Goal: Information Seeking & Learning: Learn about a topic

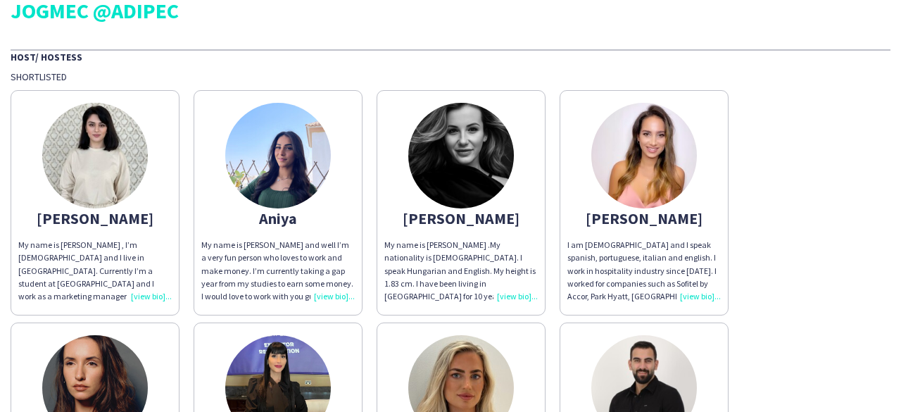
scroll to position [282, 0]
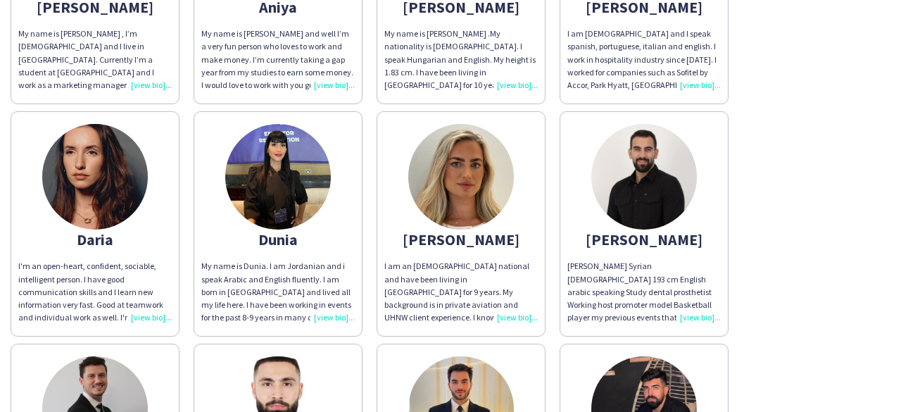
click at [527, 323] on div "I am an [DEMOGRAPHIC_DATA] national and have been living in [GEOGRAPHIC_DATA] f…" at bounding box center [460, 292] width 153 height 64
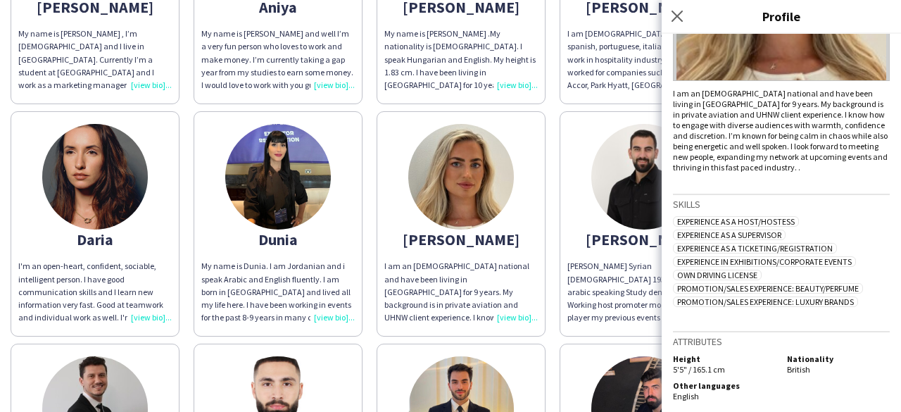
scroll to position [11, 0]
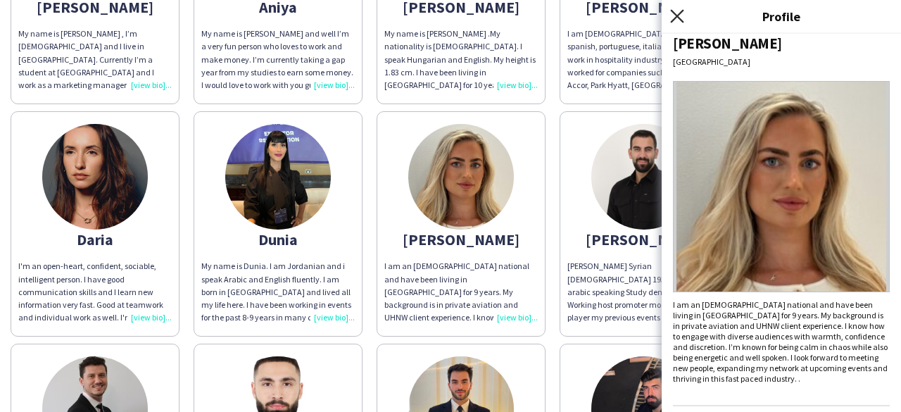
click at [672, 16] on icon "Close pop-in" at bounding box center [676, 15] width 13 height 13
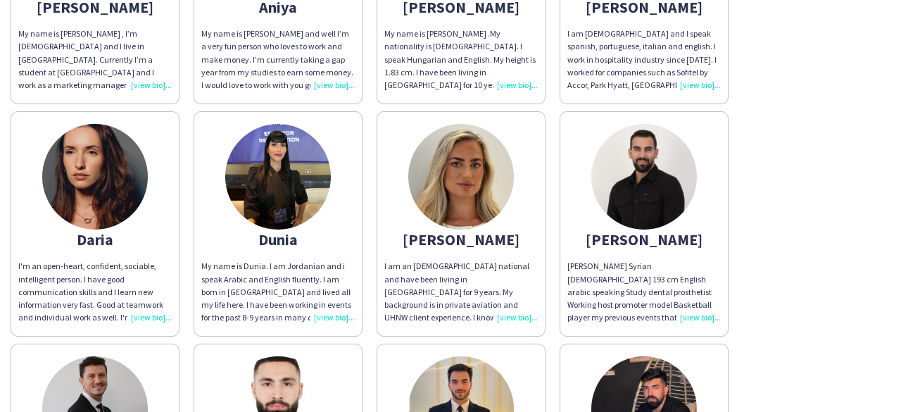
click at [156, 309] on div "I'm an open-heart, confident, sociable, intelligent person. I have good communi…" at bounding box center [94, 292] width 153 height 64
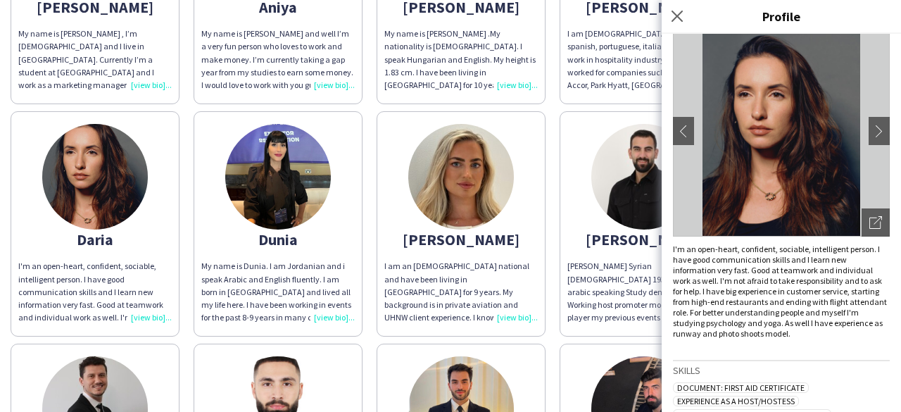
scroll to position [0, 0]
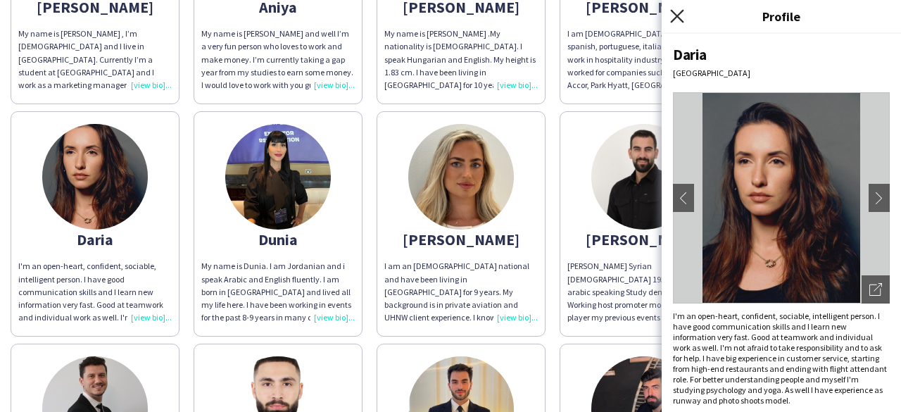
click at [674, 20] on icon "Close pop-in" at bounding box center [676, 15] width 13 height 13
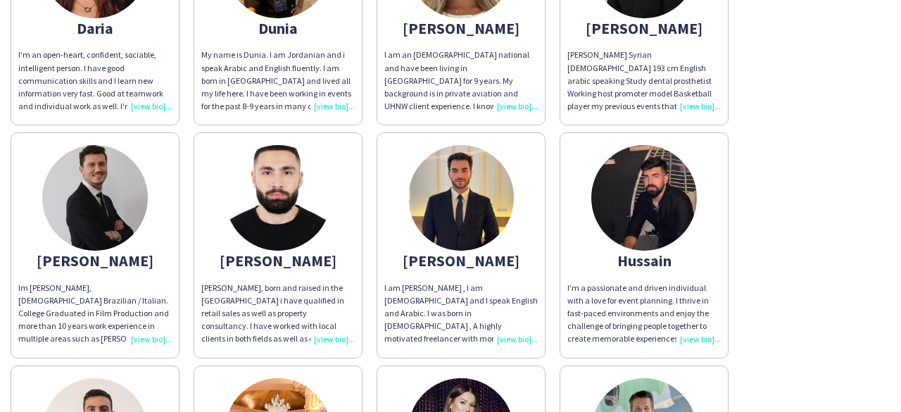
scroll to position [845, 0]
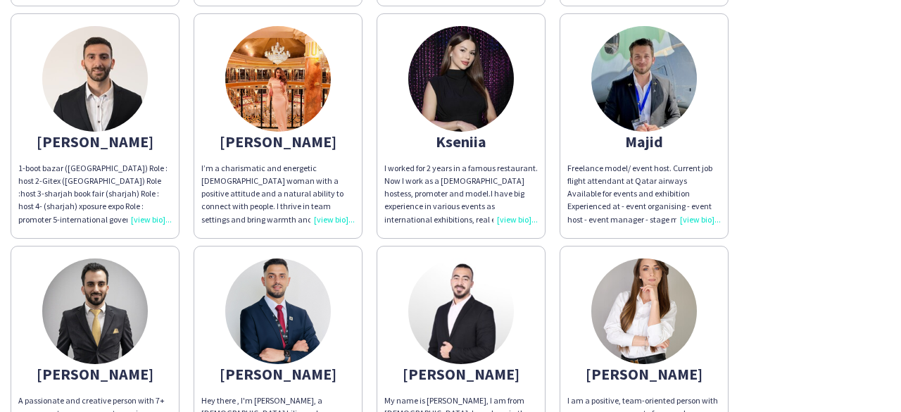
click at [346, 218] on div "I’m a charismatic and energetic [DEMOGRAPHIC_DATA] woman with a positive attitu…" at bounding box center [277, 194] width 153 height 64
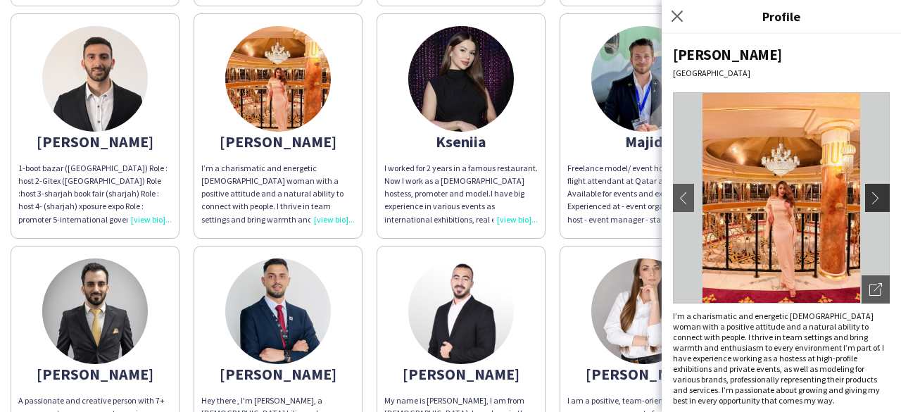
click at [869, 196] on app-icon "chevron-right" at bounding box center [879, 197] width 20 height 13
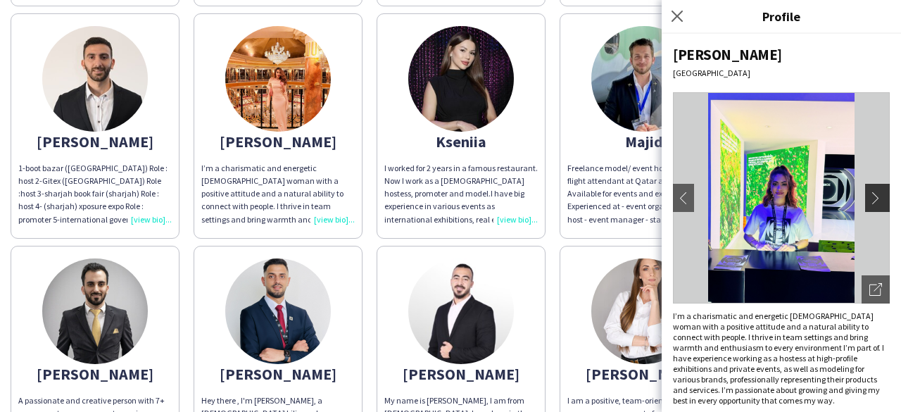
click at [869, 202] on app-icon "chevron-right" at bounding box center [879, 197] width 20 height 13
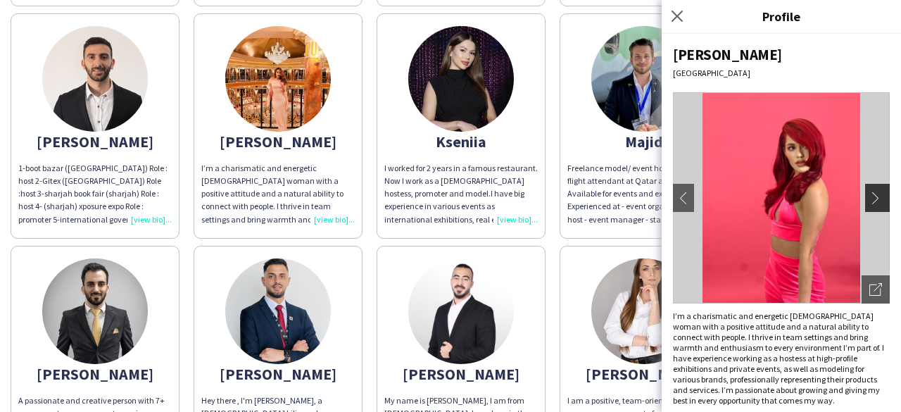
click at [869, 202] on app-icon "chevron-right" at bounding box center [879, 197] width 20 height 13
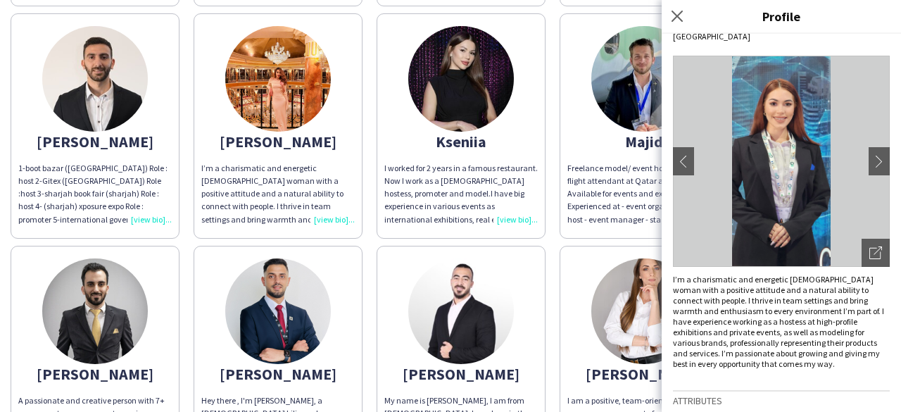
scroll to position [0, 0]
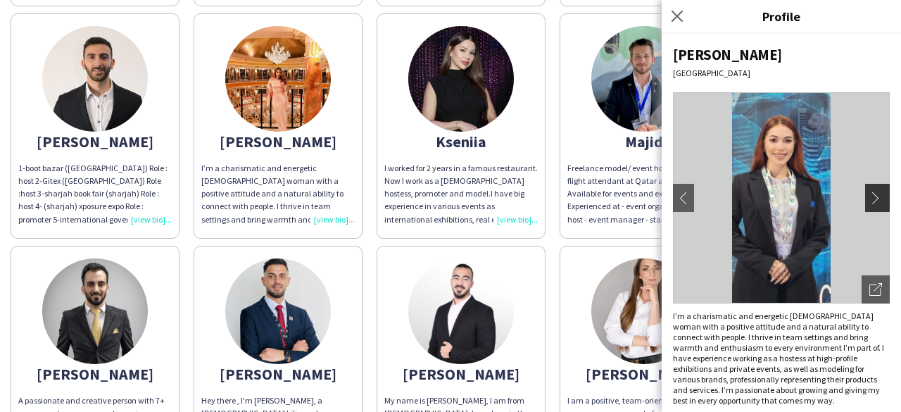
click at [869, 199] on app-icon "chevron-right" at bounding box center [879, 197] width 20 height 13
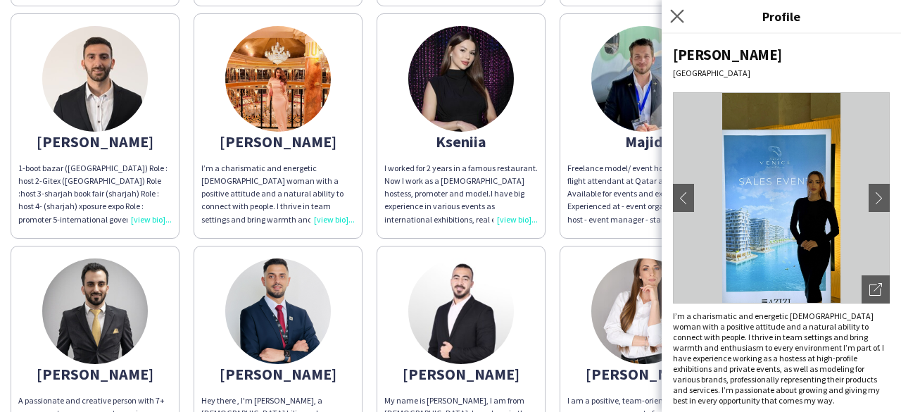
click at [673, 22] on icon "Close pop-in" at bounding box center [676, 15] width 13 height 13
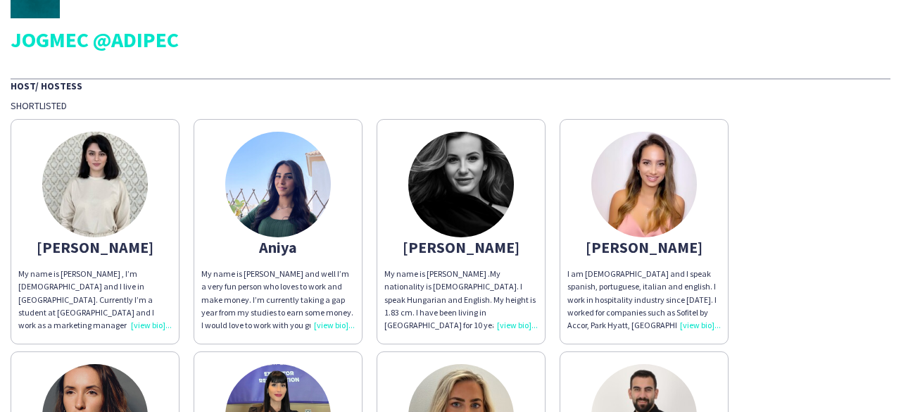
scroll to position [70, 0]
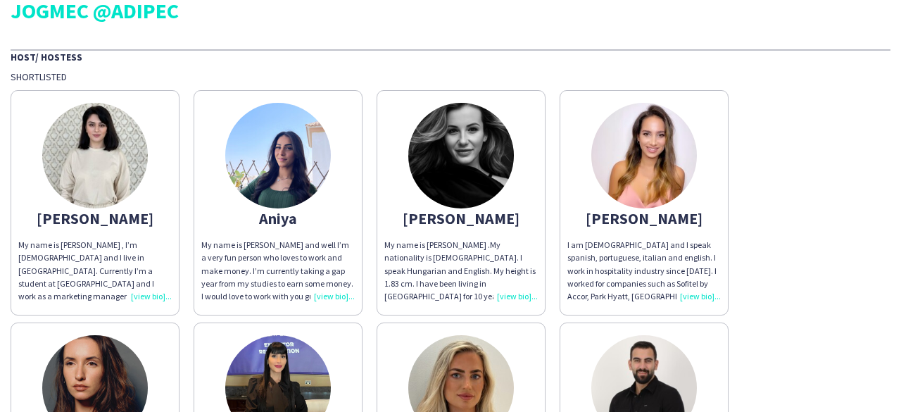
click at [516, 299] on div "My name is [PERSON_NAME] .My nationality is [DEMOGRAPHIC_DATA]. I speak Hungari…" at bounding box center [460, 271] width 153 height 64
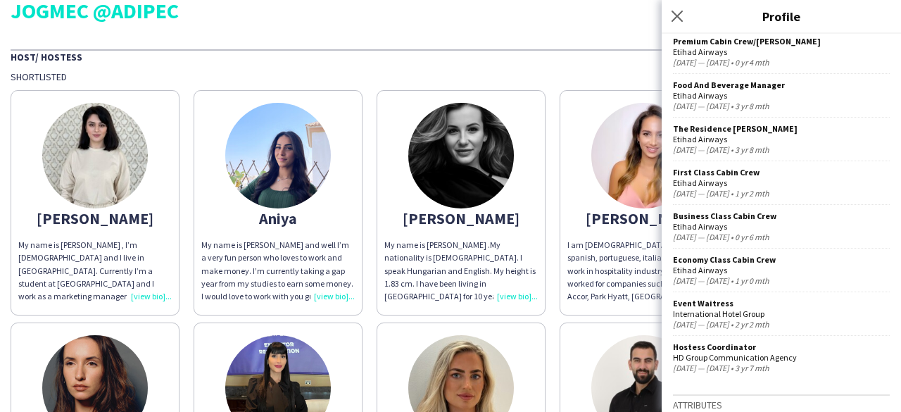
scroll to position [810, 0]
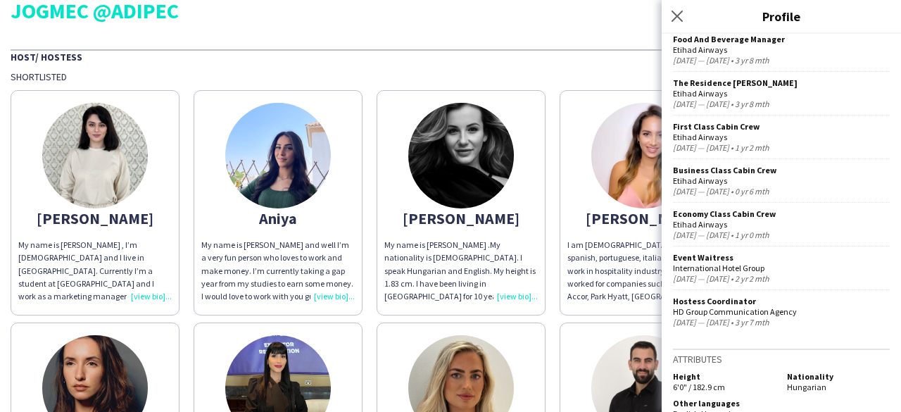
click at [679, 26] on div "Close pop-in" at bounding box center [679, 16] width 35 height 32
click at [669, 10] on app-icon "Close pop-in" at bounding box center [677, 16] width 20 height 20
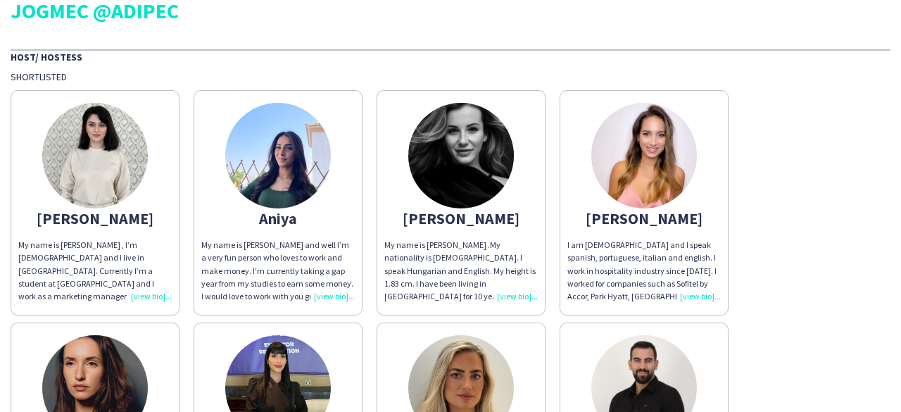
click at [696, 293] on div "I am [DEMOGRAPHIC_DATA] and I speak spanish, portuguese, italian and english. I…" at bounding box center [643, 271] width 153 height 64
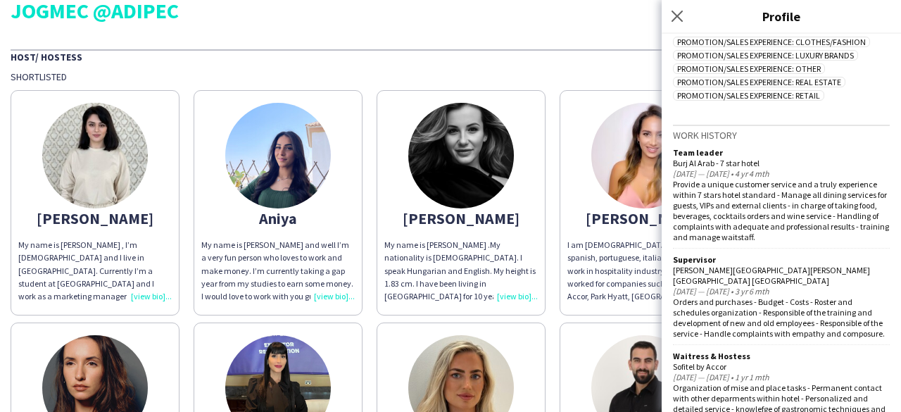
scroll to position [695, 0]
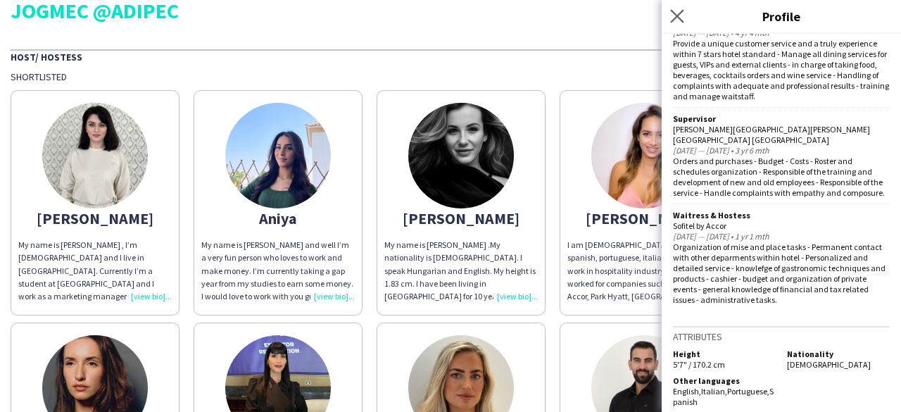
click at [679, 8] on app-icon "Close pop-in" at bounding box center [677, 16] width 20 height 20
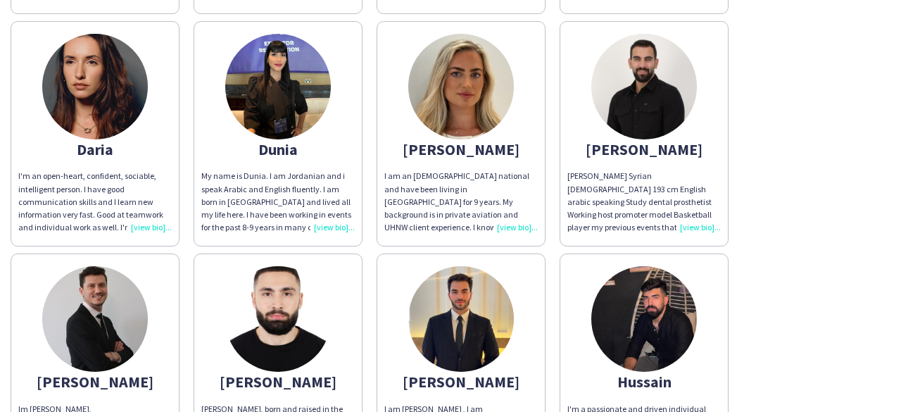
scroll to position [0, 0]
